Goal: Information Seeking & Learning: Learn about a topic

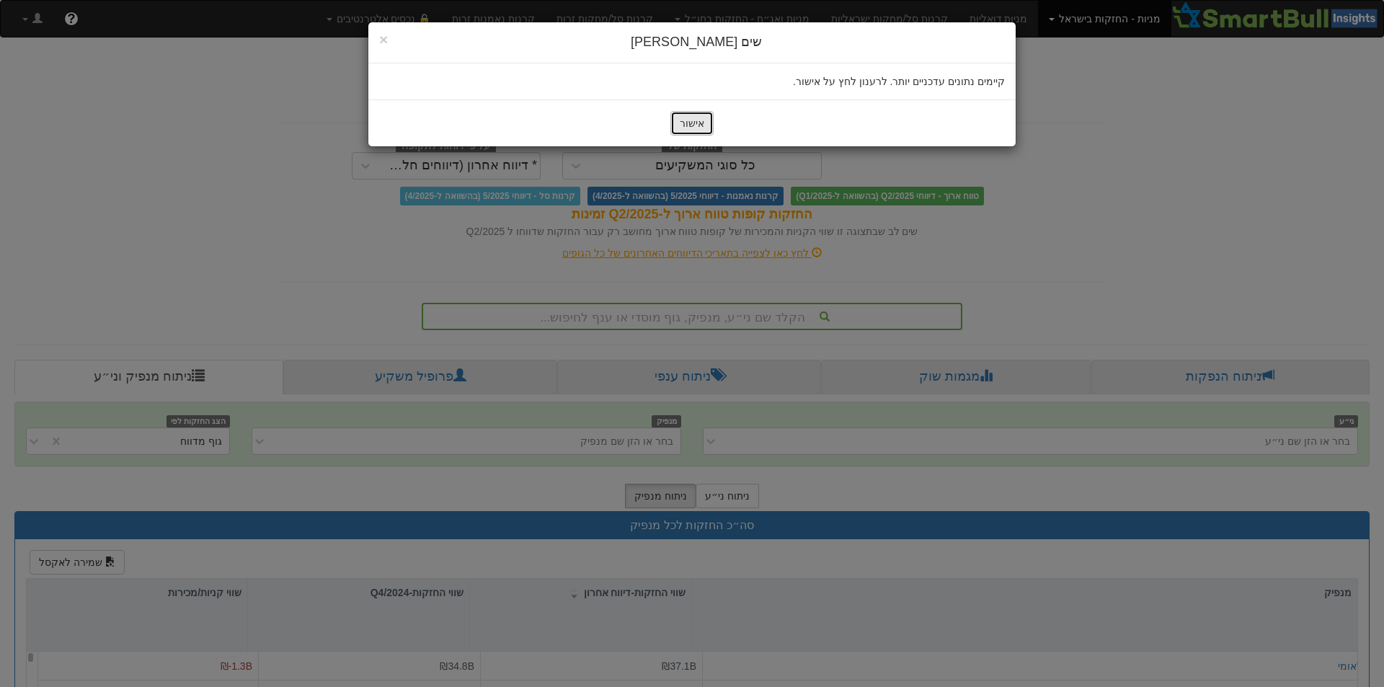
click at [704, 128] on button "אישור" at bounding box center [692, 123] width 43 height 25
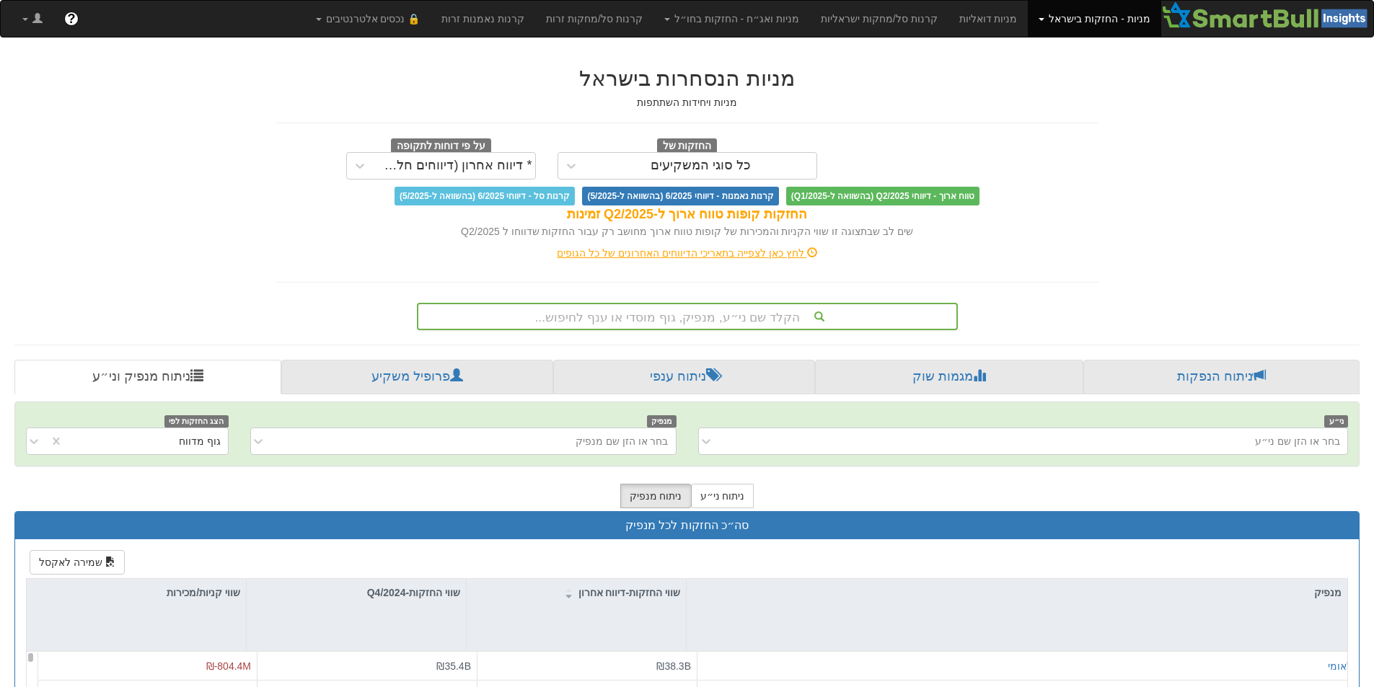
click at [841, 311] on div "הקלד שם ני״ע, מנפיק, גוף מוסדי או ענף לחיפוש..." at bounding box center [687, 316] width 538 height 25
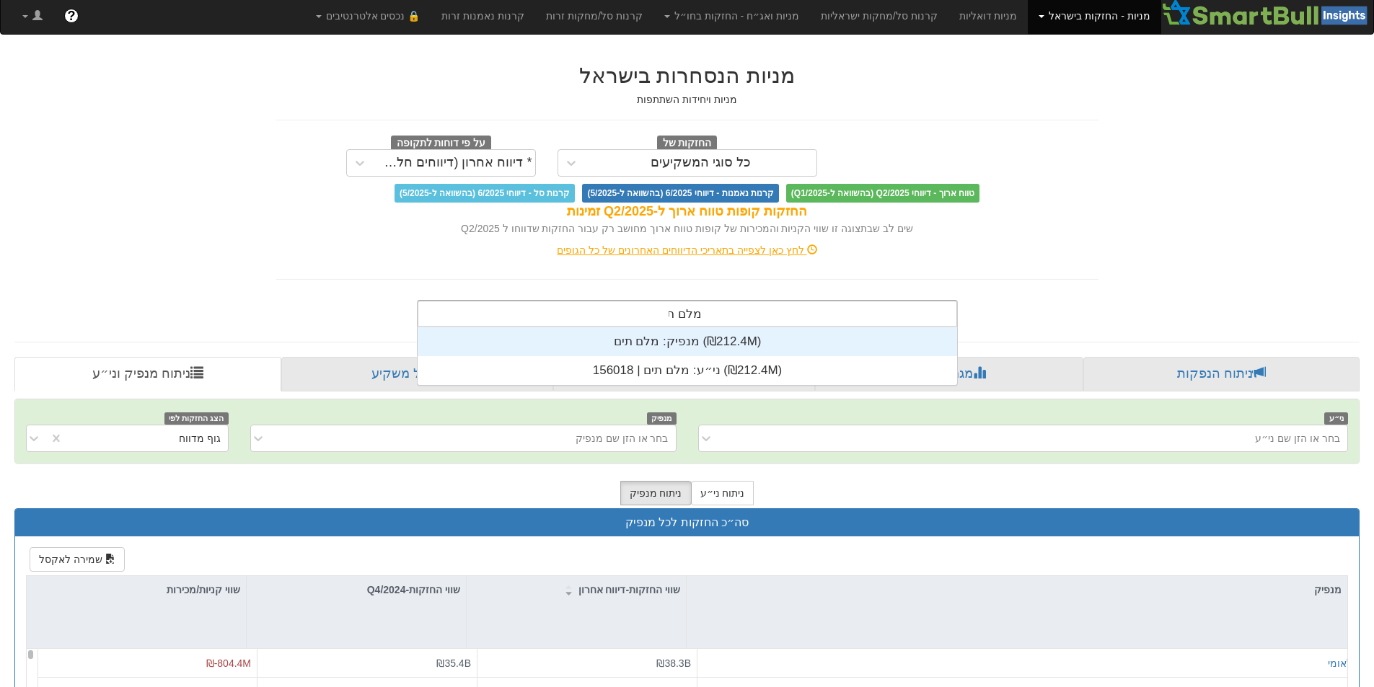
scroll to position [58, 0]
type input "מלם תים"
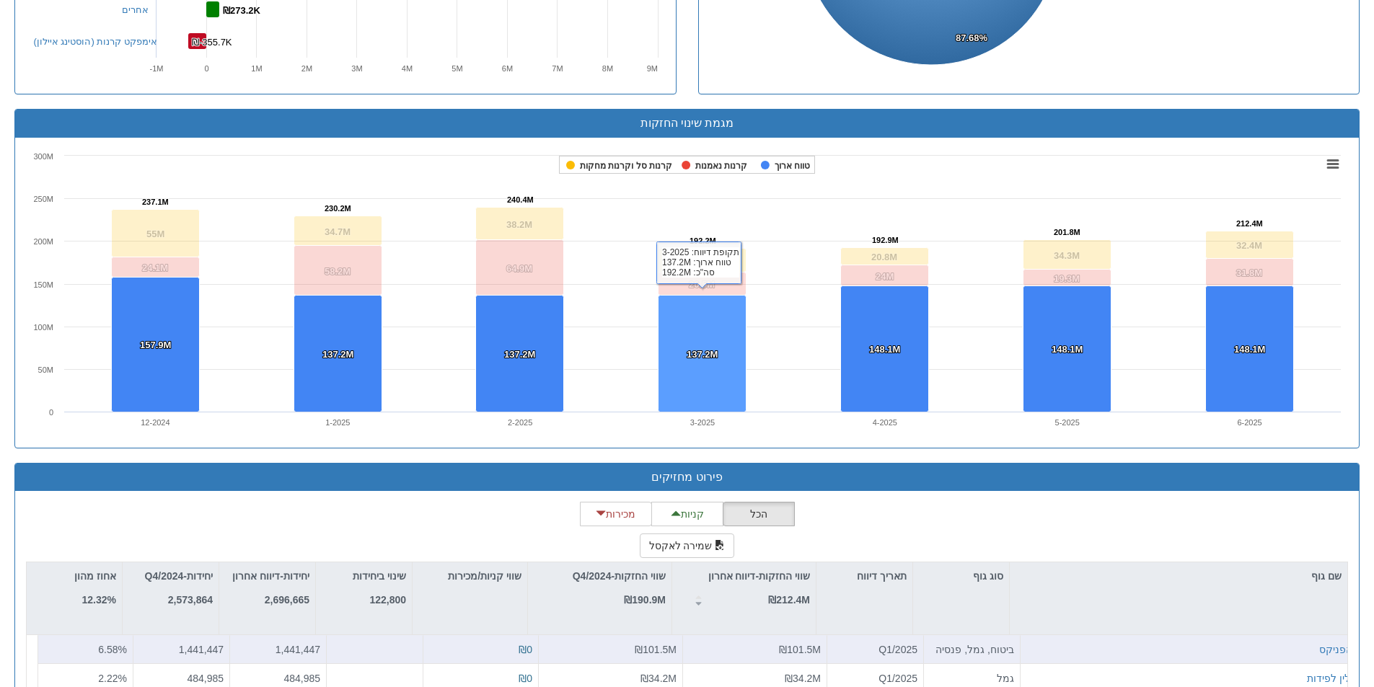
scroll to position [1069, 0]
